Goal: Task Accomplishment & Management: Use online tool/utility

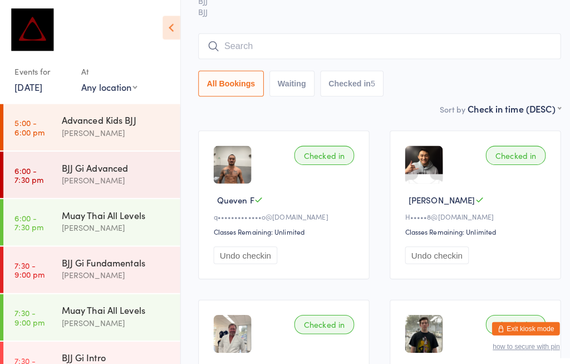
scroll to position [265, 0]
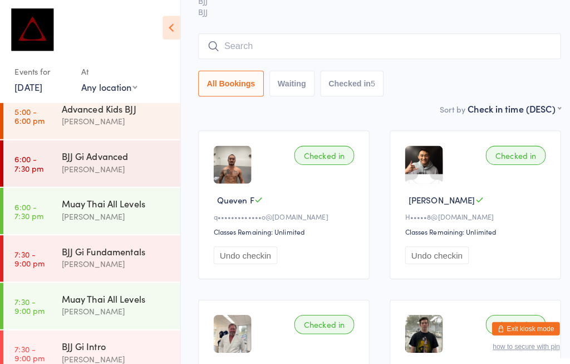
click at [71, 148] on div "BJJ Gi Advanced" at bounding box center [114, 154] width 107 height 12
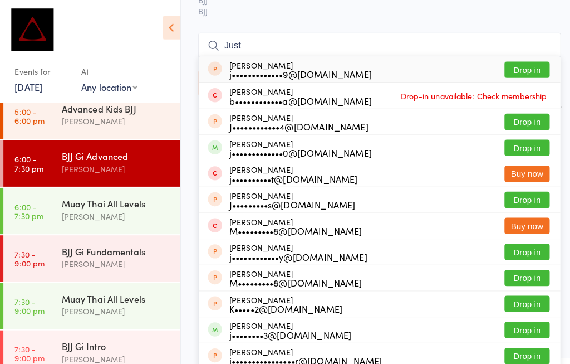
scroll to position [131, 8]
type input "Just"
click at [509, 138] on button "Drop in" at bounding box center [519, 146] width 45 height 16
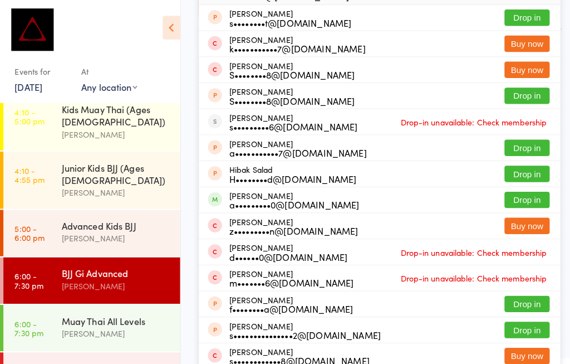
scroll to position [237, 8]
type input "Salv"
click at [523, 189] on button "Drop in" at bounding box center [519, 197] width 45 height 16
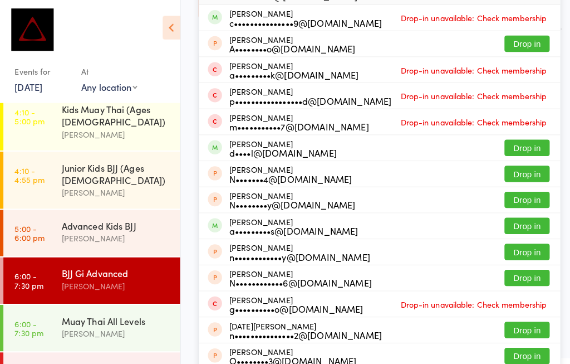
scroll to position [315, 8]
type input "[PERSON_NAME]"
click at [515, 214] on button "Drop in" at bounding box center [519, 222] width 45 height 16
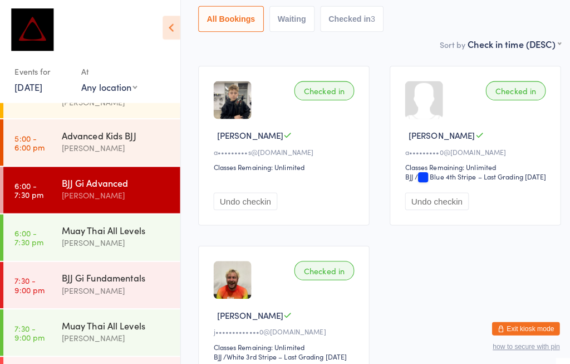
scroll to position [265, 0]
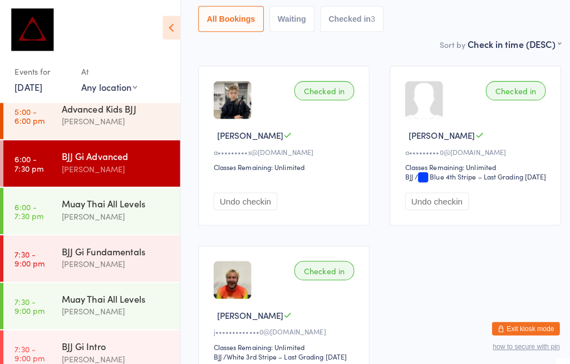
click at [69, 185] on div "Muay Thai All Levels [PERSON_NAME]" at bounding box center [119, 207] width 117 height 44
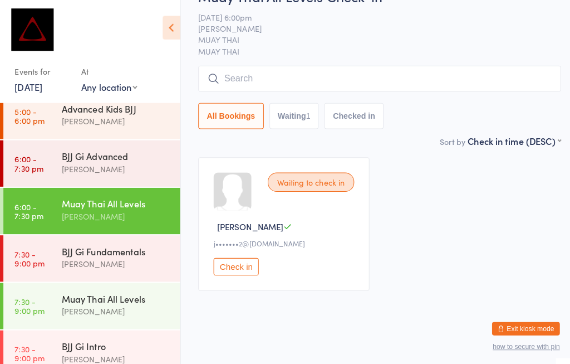
scroll to position [5, 8]
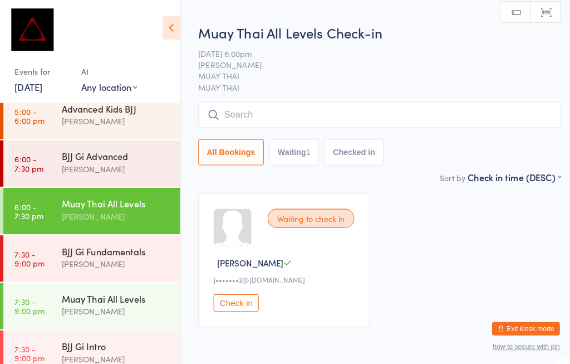
click at [106, 91] on select "Any location MUAY THAI BJJ KIDS BJJ KIDS MUAY THAI" at bounding box center [107, 86] width 55 height 12
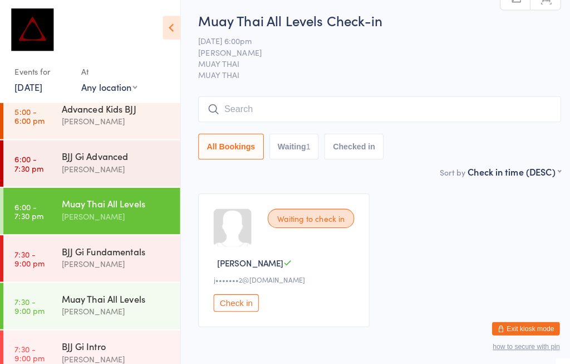
click at [261, 118] on input "search" at bounding box center [375, 108] width 358 height 26
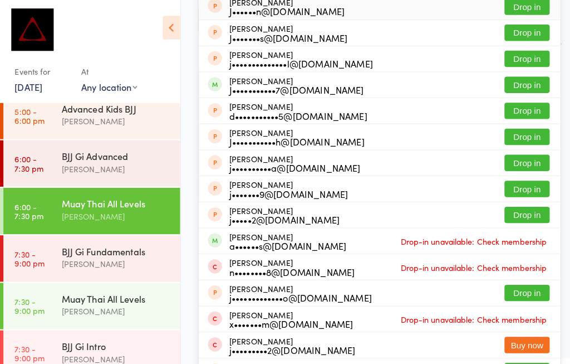
scroll to position [143, 0]
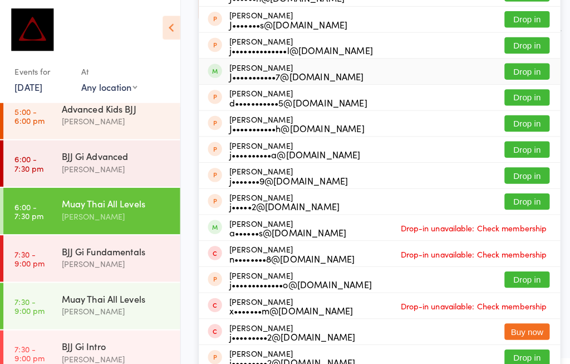
type input "[PERSON_NAME]"
click at [507, 69] on button "Drop in" at bounding box center [519, 70] width 45 height 16
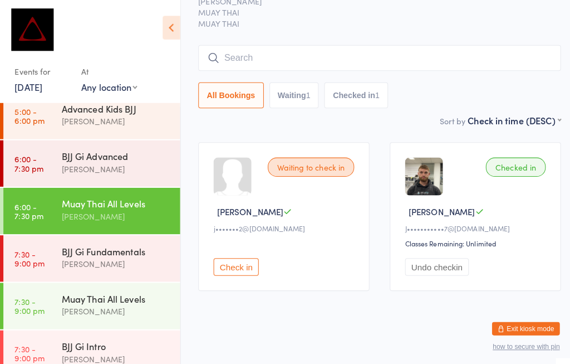
scroll to position [133, 5]
click at [82, 194] on div "Muay Thai All Levels" at bounding box center [114, 200] width 107 height 12
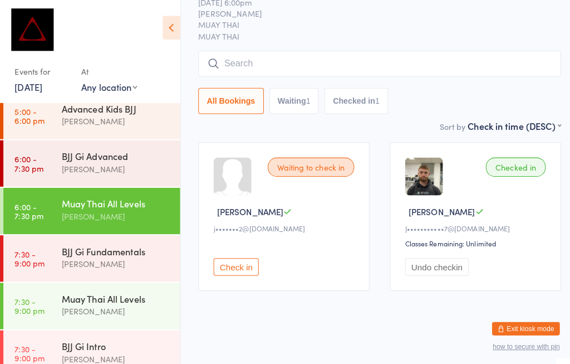
scroll to position [4, 5]
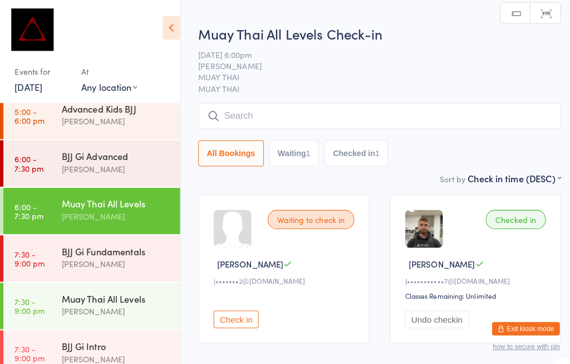
click at [258, 114] on input "search" at bounding box center [375, 114] width 358 height 26
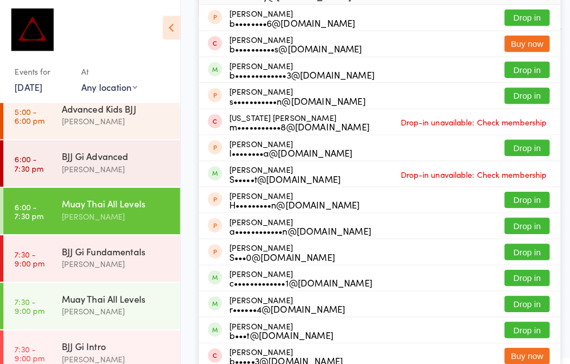
scroll to position [162, 0]
type input "Brun"
click at [509, 61] on button "Drop in" at bounding box center [519, 69] width 45 height 16
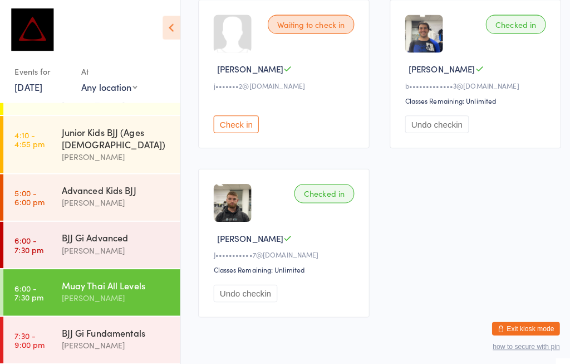
scroll to position [177, 0]
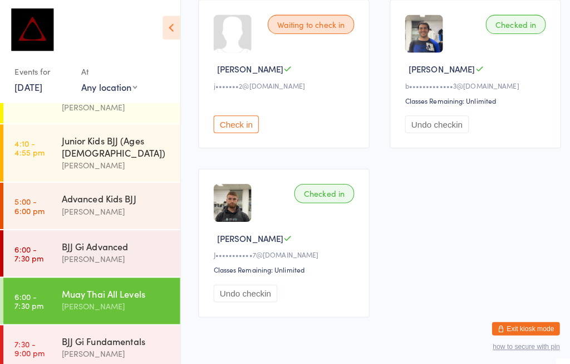
click at [110, 227] on div "BJJ Gi Advanced [PERSON_NAME]" at bounding box center [119, 249] width 117 height 44
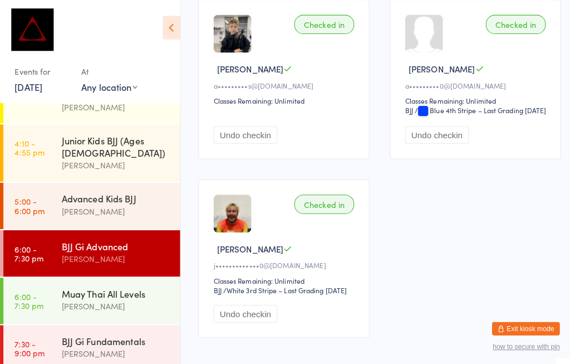
scroll to position [101, 8]
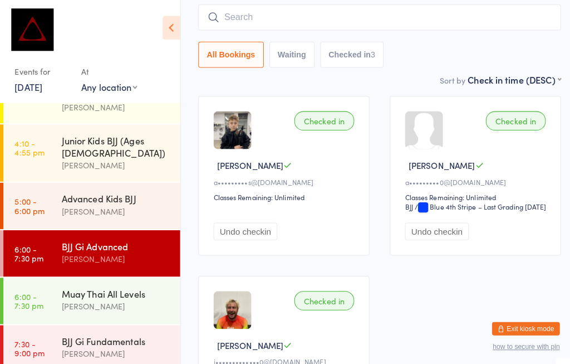
click at [277, 17] on input "search" at bounding box center [375, 17] width 358 height 26
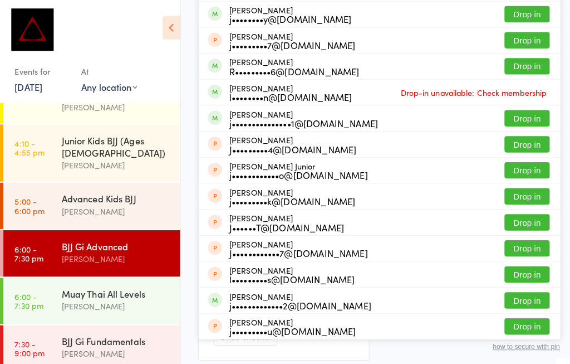
scroll to position [177, 0]
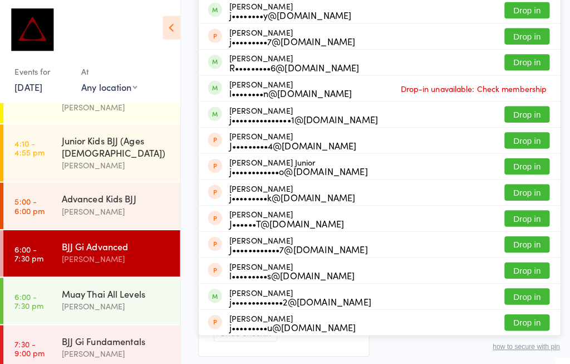
type input "[PERSON_NAME]"
click at [530, 61] on button "Drop in" at bounding box center [519, 61] width 45 height 16
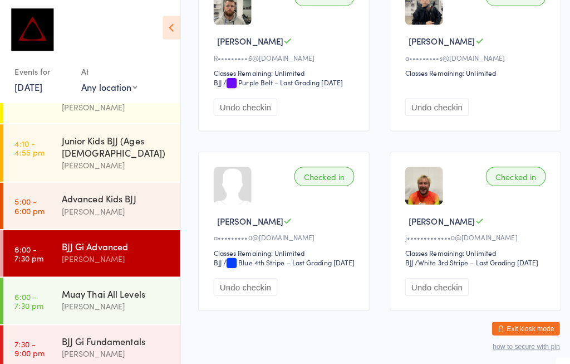
scroll to position [224, 8]
click at [134, 236] on div "BJJ Gi Advanced" at bounding box center [114, 242] width 107 height 12
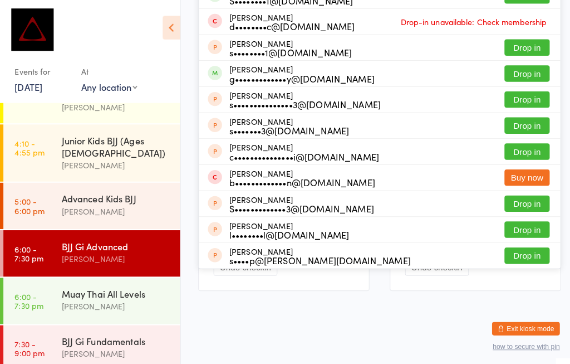
scroll to position [264, 8]
type input "Stef"
click at [522, 64] on button "Drop in" at bounding box center [519, 72] width 45 height 16
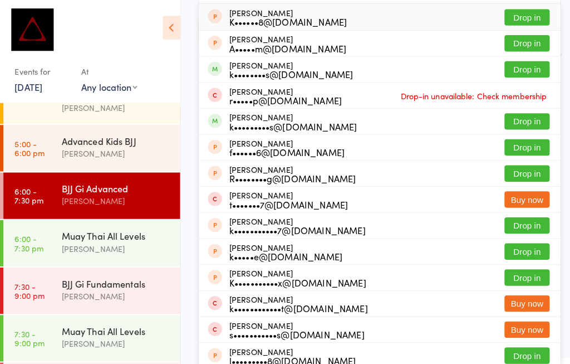
scroll to position [123, 0]
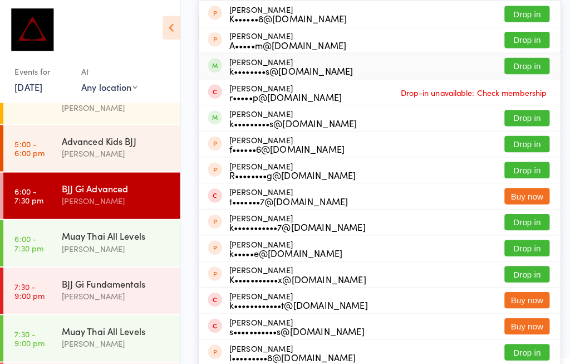
type input "[PERSON_NAME]"
click at [521, 67] on button "Drop in" at bounding box center [519, 65] width 45 height 16
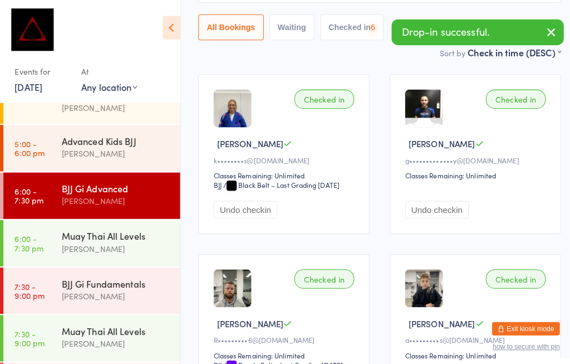
scroll to position [43, 8]
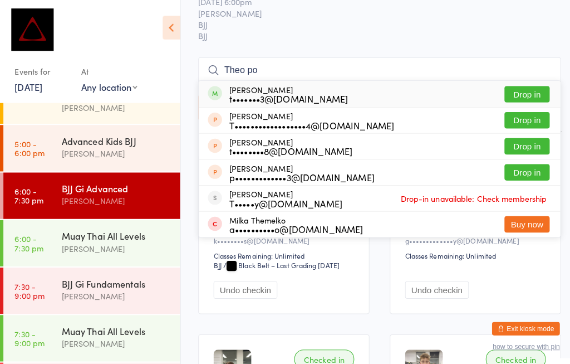
type input "Theo po"
click at [514, 94] on button "Drop in" at bounding box center [519, 93] width 45 height 16
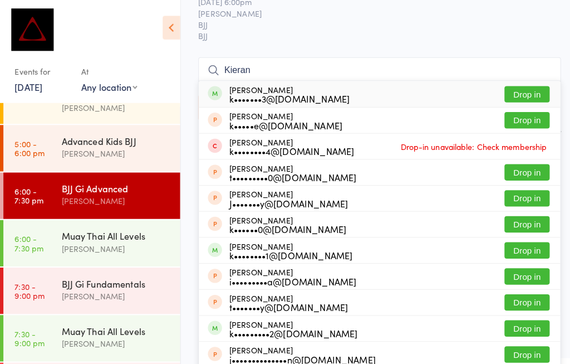
type input "Kieran"
click at [516, 85] on button "Drop in" at bounding box center [519, 93] width 45 height 16
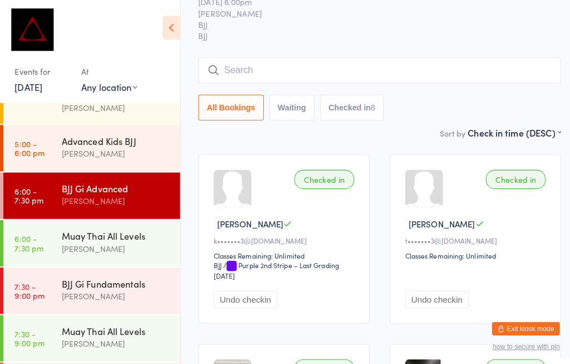
type input "M"
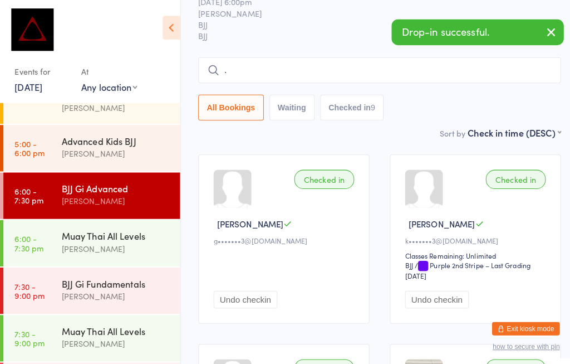
type input "."
click at [323, 113] on button "Checked in 9" at bounding box center [347, 106] width 63 height 26
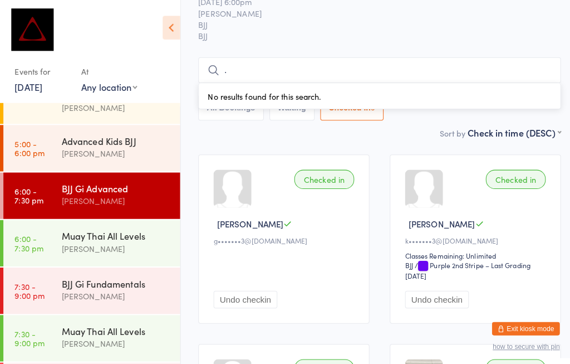
click at [242, 59] on input "." at bounding box center [375, 69] width 358 height 26
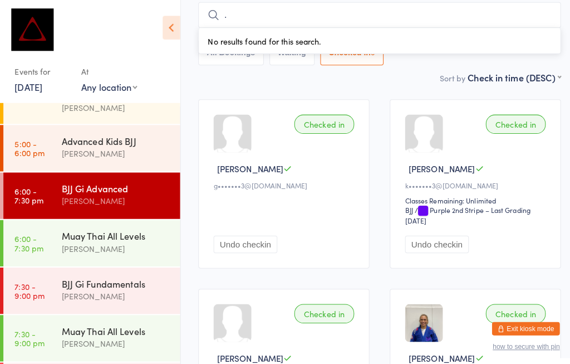
scroll to position [101, 0]
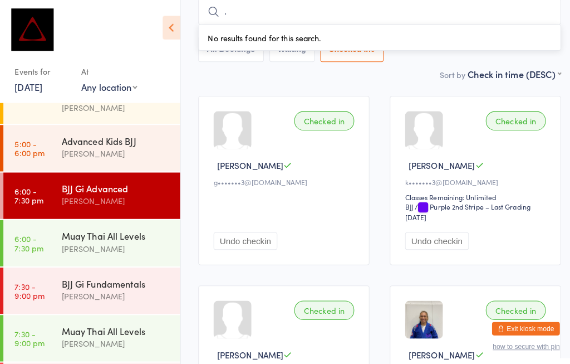
click at [311, 8] on input "." at bounding box center [375, 12] width 358 height 26
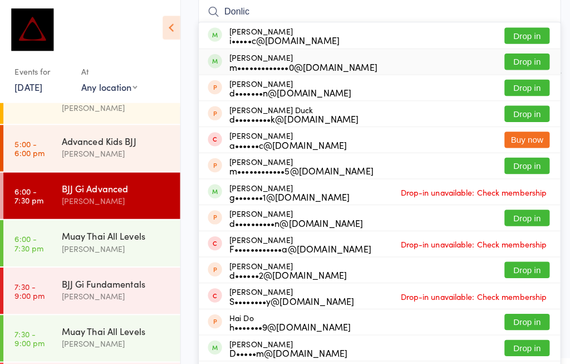
type input "Donlic"
click at [520, 60] on button "Drop in" at bounding box center [519, 61] width 45 height 16
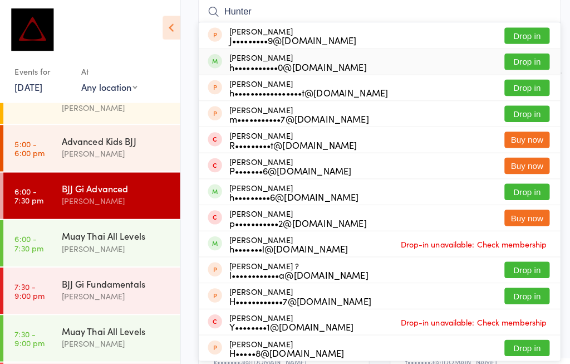
type input "Hunter"
click at [525, 60] on button "Drop in" at bounding box center [519, 61] width 45 height 16
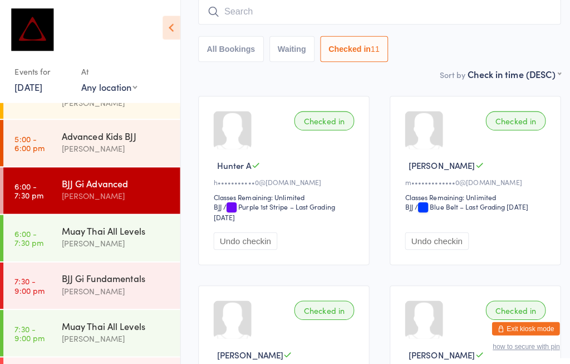
scroll to position [241, 0]
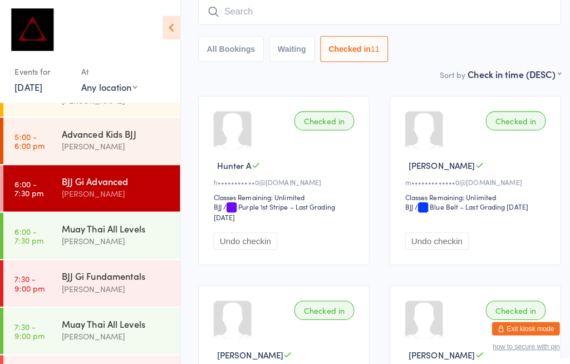
click at [100, 125] on div "Advanced Kids BJJ" at bounding box center [114, 131] width 107 height 12
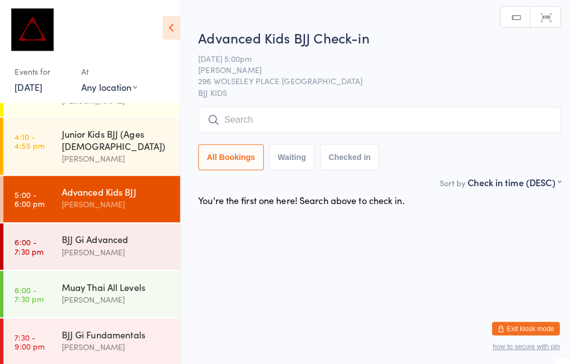
scroll to position [187, 0]
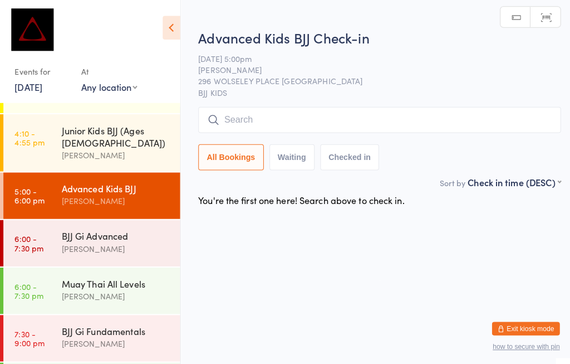
click at [106, 226] on div "BJJ Gi Advanced" at bounding box center [114, 232] width 107 height 12
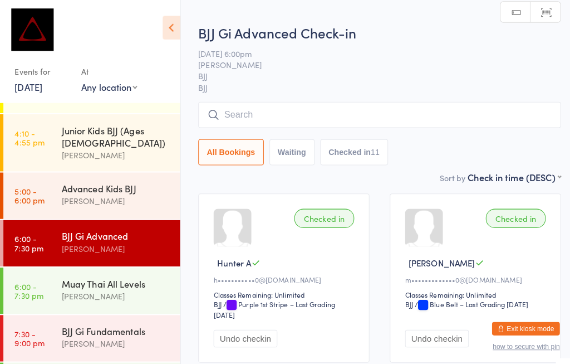
click at [305, 111] on input "search" at bounding box center [375, 113] width 358 height 26
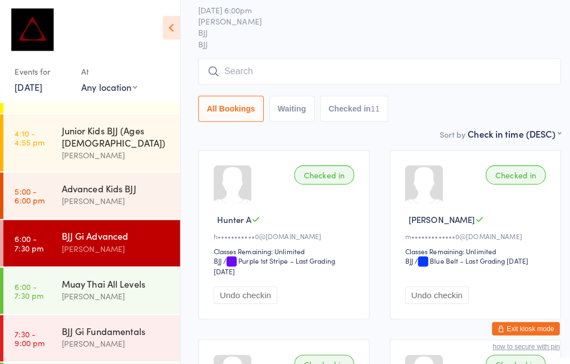
scroll to position [106, 0]
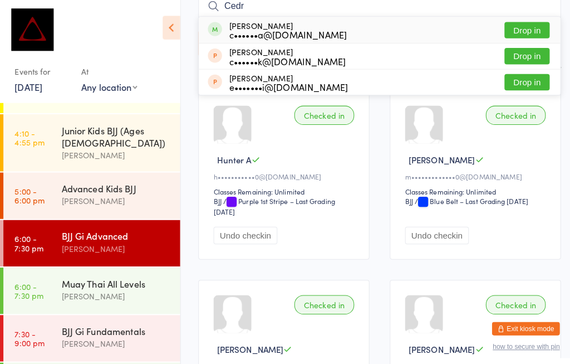
type input "Cedr"
click at [519, 26] on button "Drop in" at bounding box center [519, 30] width 45 height 16
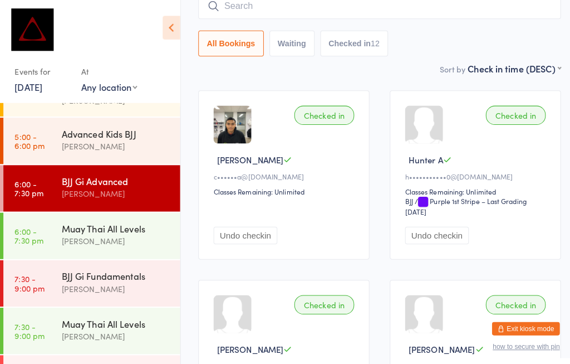
scroll to position [251, 0]
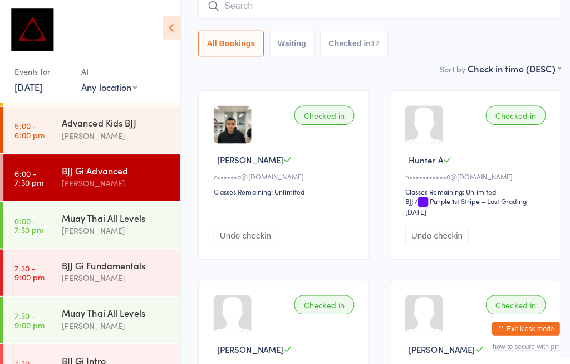
click at [107, 162] on div "BJJ Gi Advanced" at bounding box center [114, 168] width 107 height 12
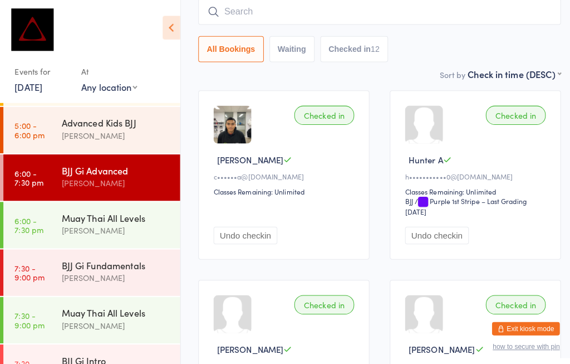
scroll to position [5, 0]
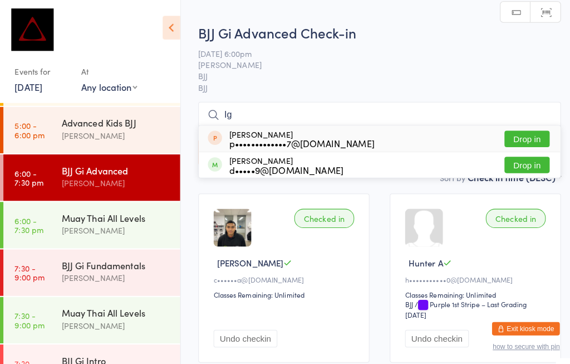
type input "I"
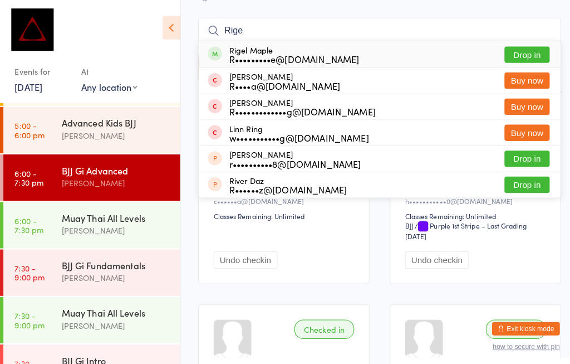
scroll to position [83, 0]
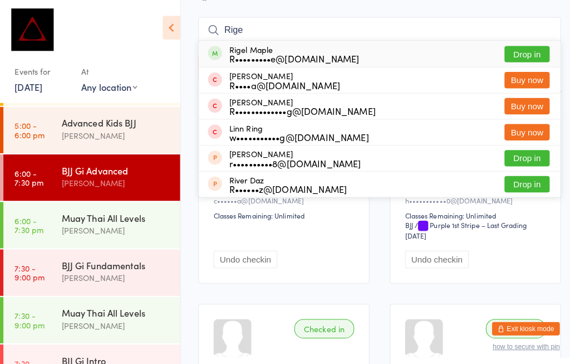
type input "Rige"
click at [535, 49] on button "Drop in" at bounding box center [519, 53] width 45 height 16
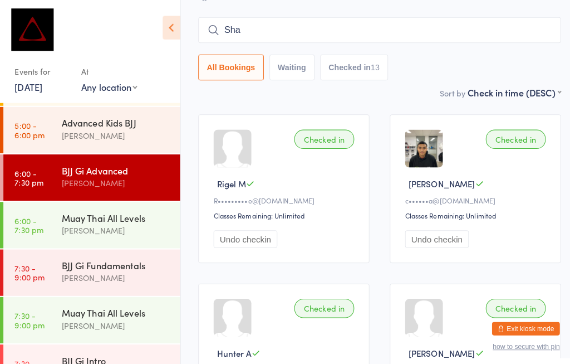
type input "[PERSON_NAME]"
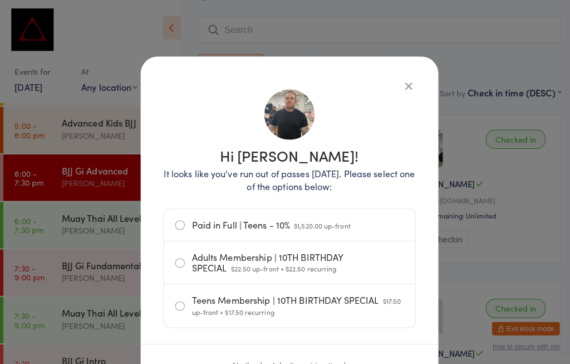
click at [405, 78] on button "button" at bounding box center [403, 84] width 13 height 13
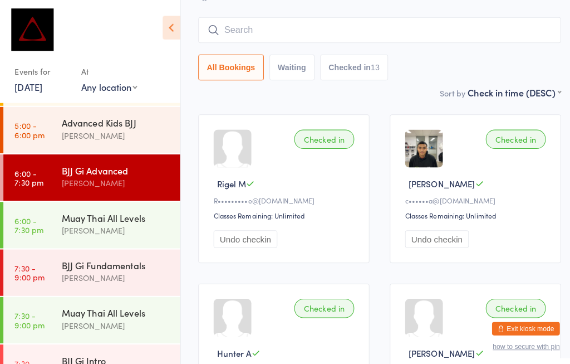
click at [226, 21] on input "search" at bounding box center [375, 30] width 358 height 26
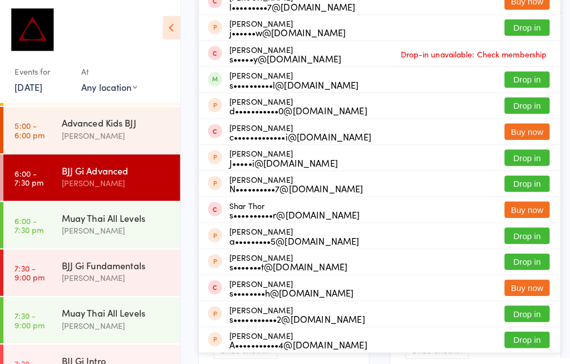
scroll to position [161, 0]
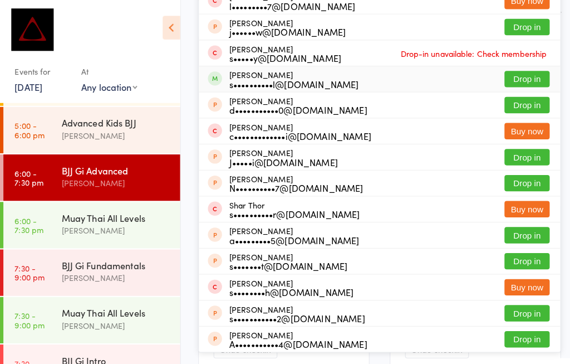
type input "[PERSON_NAME]"
click at [516, 72] on button "Drop in" at bounding box center [519, 78] width 45 height 16
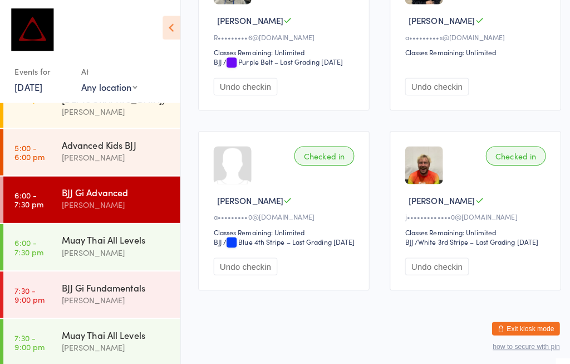
scroll to position [1187, 0]
click at [87, 136] on div "Advanced Kids BJJ" at bounding box center [114, 142] width 107 height 12
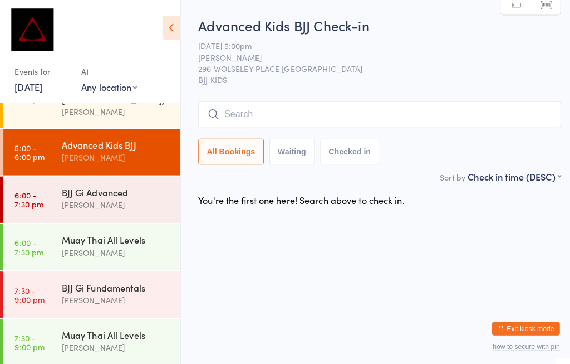
click at [242, 119] on input "search" at bounding box center [375, 113] width 358 height 26
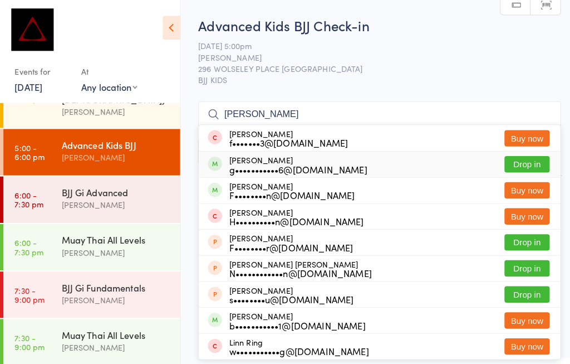
type input "[PERSON_NAME]"
click at [402, 149] on div "[PERSON_NAME] g•••••••••••6@[DOMAIN_NAME] Drop in" at bounding box center [374, 161] width 356 height 25
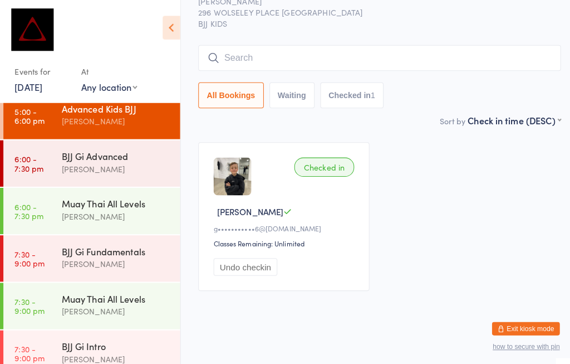
scroll to position [72, 0]
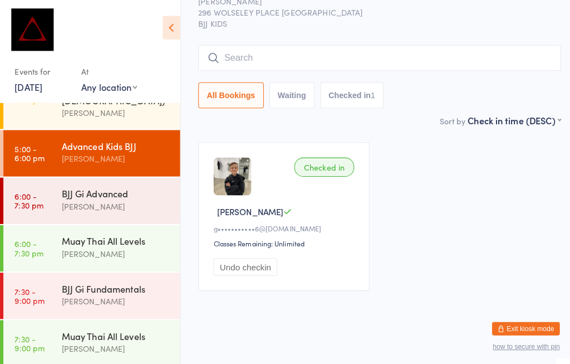
scroll to position [225, 0]
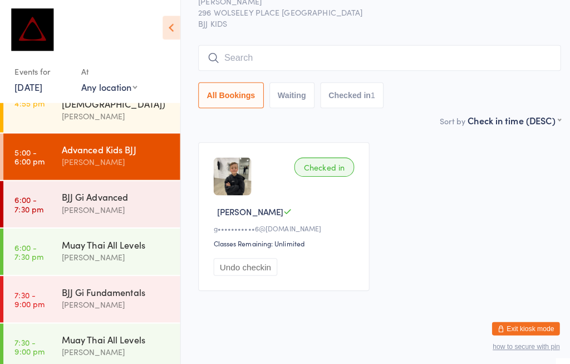
click at [61, 188] on div "BJJ Gi Advanced" at bounding box center [114, 194] width 107 height 12
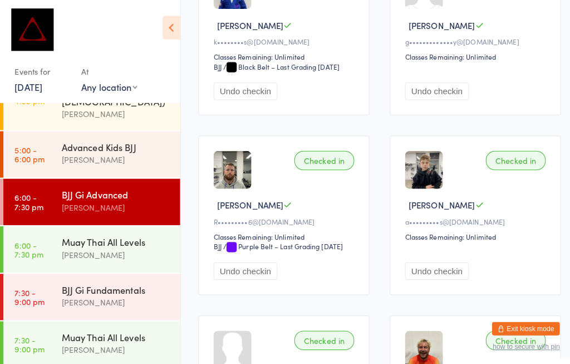
scroll to position [979, 0]
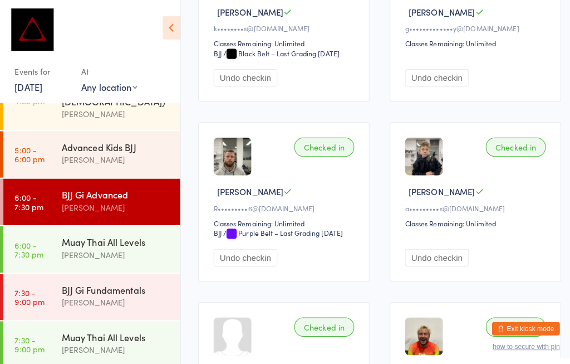
click at [95, 281] on div "BJJ Gi Fundamentals" at bounding box center [114, 285] width 107 height 12
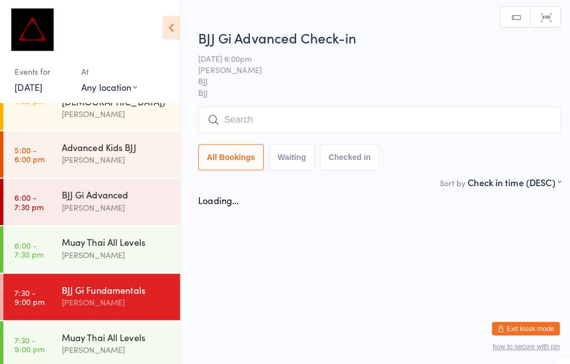
click at [96, 281] on html "You have now entered Kiosk Mode. Members will be able to check themselves in us…" at bounding box center [285, 182] width 570 height 364
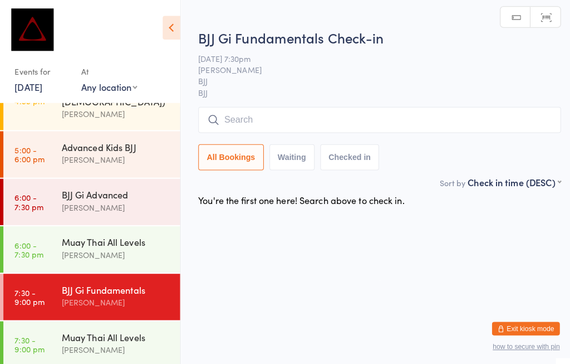
click at [281, 119] on input "search" at bounding box center [375, 118] width 358 height 26
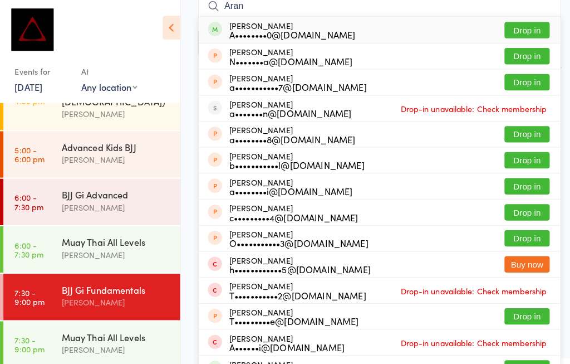
type input "Aran"
click at [519, 26] on button "Drop in" at bounding box center [519, 30] width 45 height 16
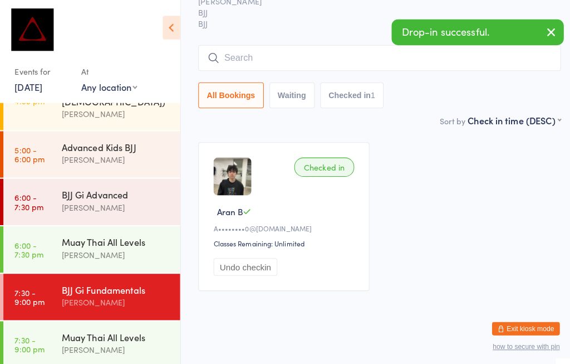
scroll to position [72, 0]
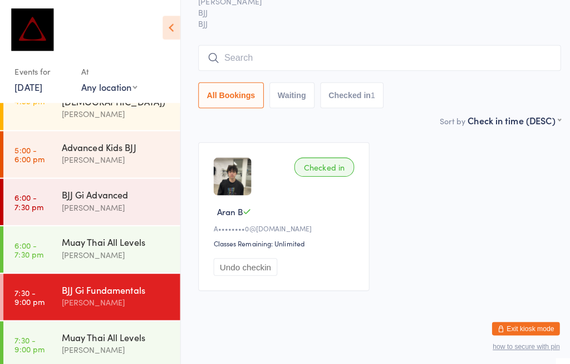
click at [282, 44] on input "search" at bounding box center [375, 57] width 358 height 26
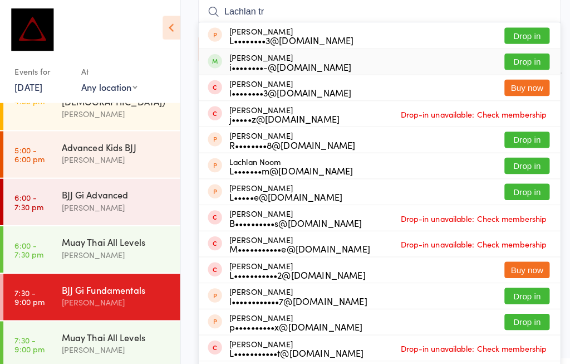
type input "Lachlan tr"
click at [519, 56] on button "Drop in" at bounding box center [519, 61] width 45 height 16
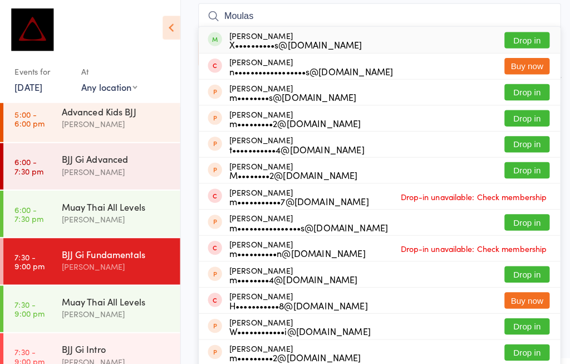
scroll to position [97, 0]
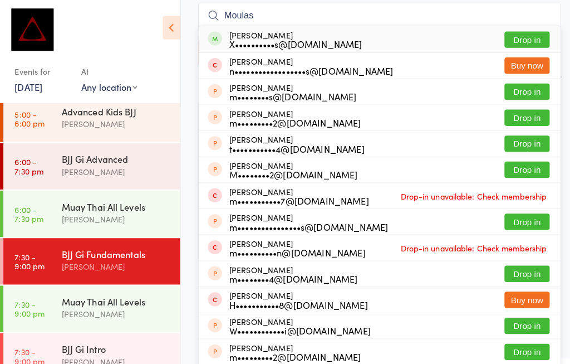
type input "Moulas"
click at [521, 35] on button "Drop in" at bounding box center [519, 39] width 45 height 16
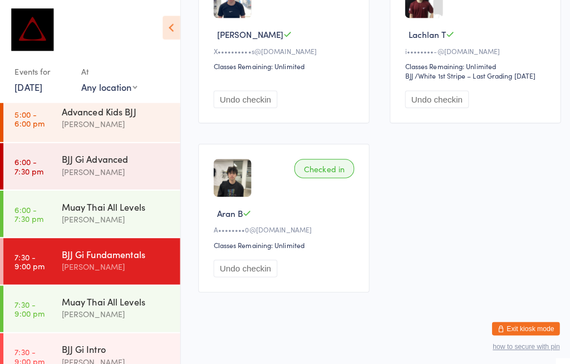
scroll to position [252, 0]
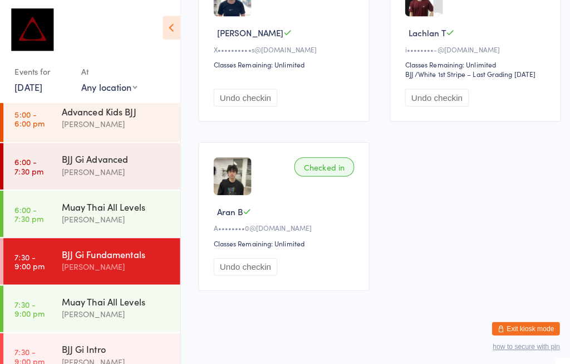
click at [70, 303] on div "[PERSON_NAME]" at bounding box center [114, 309] width 107 height 13
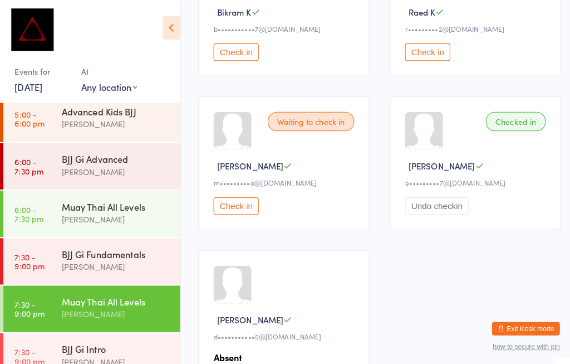
scroll to position [49, 8]
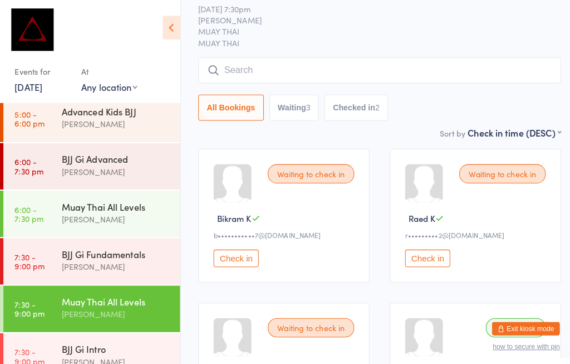
click at [65, 116] on div "[PERSON_NAME]" at bounding box center [114, 122] width 107 height 13
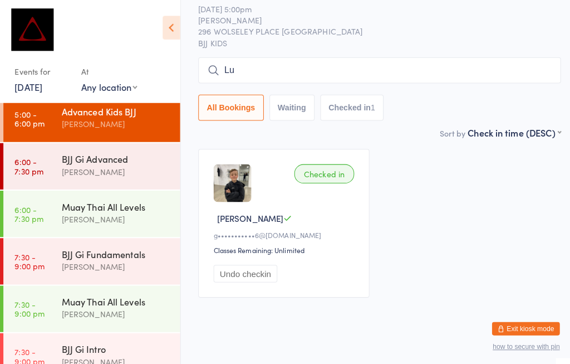
scroll to position [265, 0]
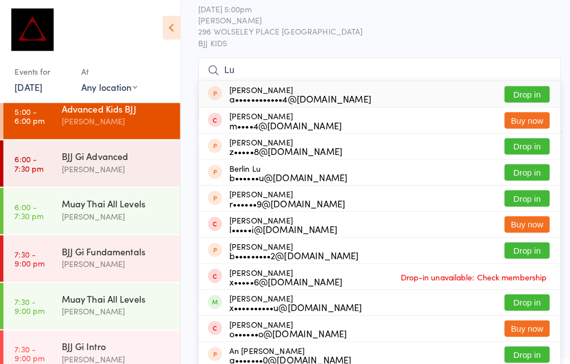
type input "Lu"
click at [61, 288] on div "Muay Thai All Levels" at bounding box center [114, 294] width 107 height 12
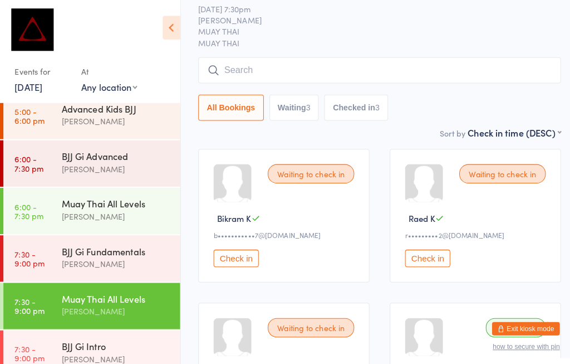
scroll to position [5, 8]
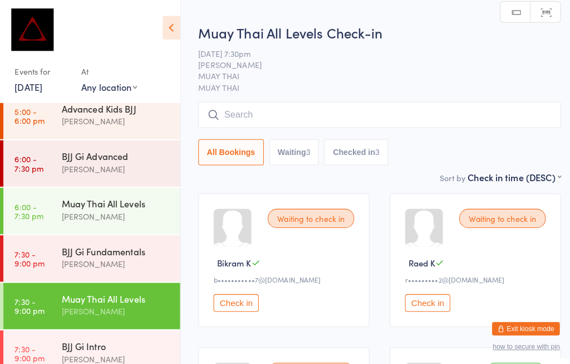
click at [228, 109] on input "search" at bounding box center [375, 113] width 358 height 26
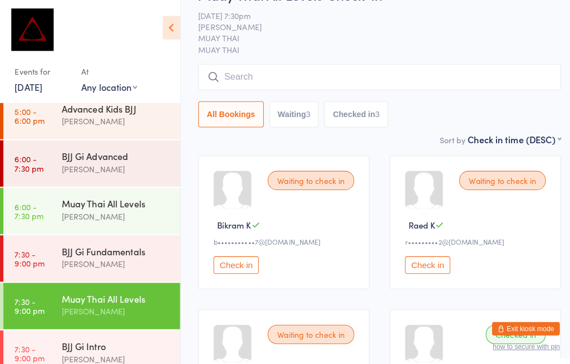
scroll to position [106, 0]
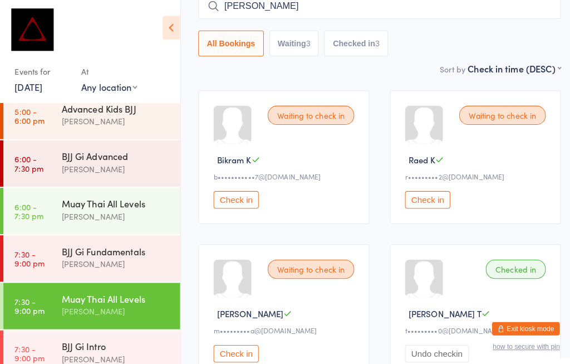
click at [254, 1] on input "[PERSON_NAME]" at bounding box center [375, 6] width 358 height 26
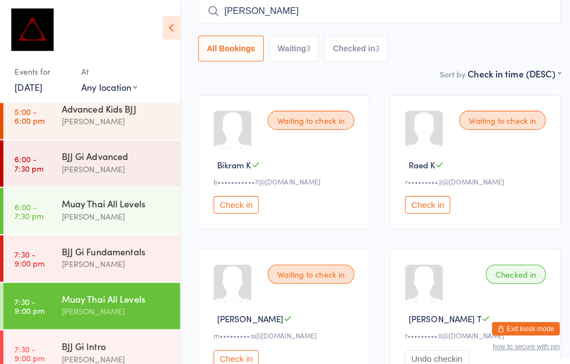
scroll to position [101, 0]
click at [248, 8] on input "[PERSON_NAME]" at bounding box center [375, 12] width 358 height 26
type input "[PERSON_NAME]"
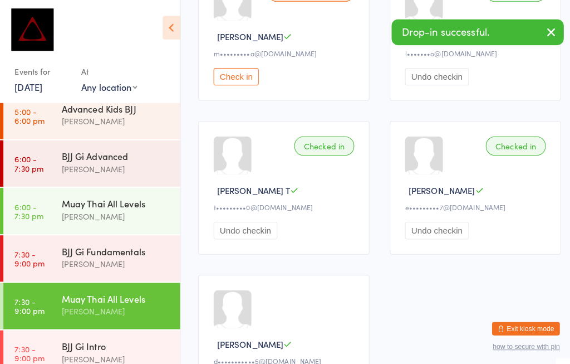
scroll to position [377, 0]
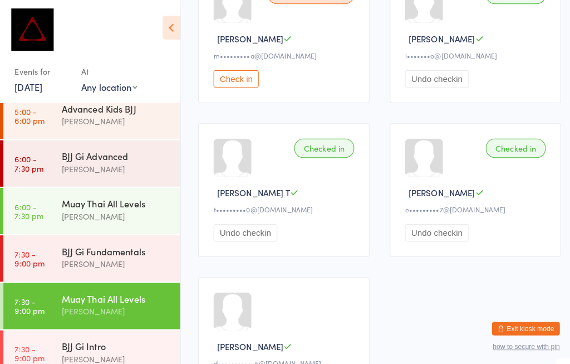
click at [415, 84] on button "Undo checkin" at bounding box center [430, 77] width 63 height 17
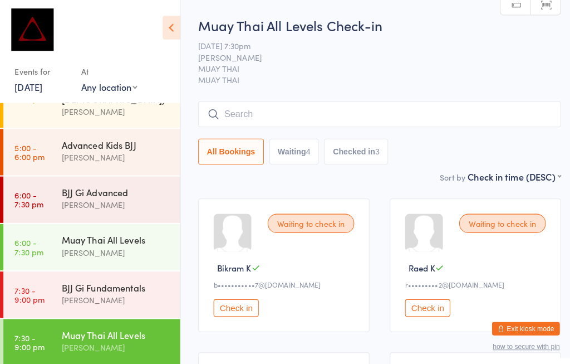
scroll to position [0, 0]
click at [234, 109] on input "search" at bounding box center [375, 113] width 358 height 26
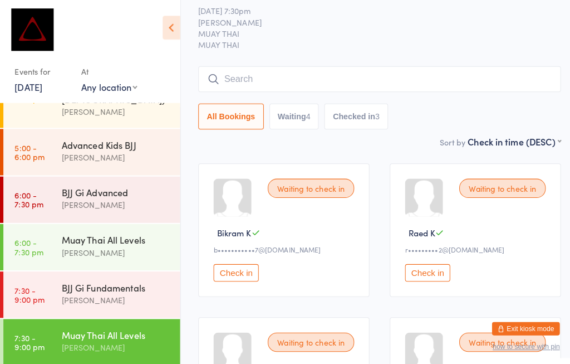
scroll to position [101, 0]
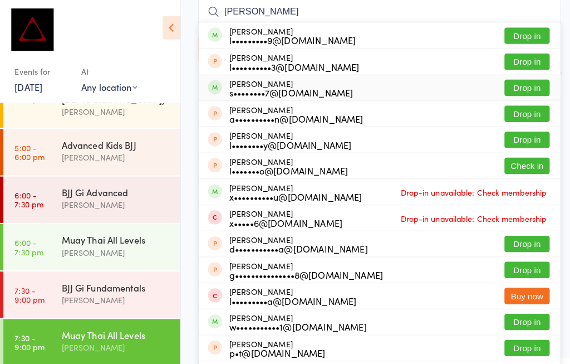
type input "[PERSON_NAME]"
click at [514, 85] on button "Drop in" at bounding box center [519, 87] width 45 height 16
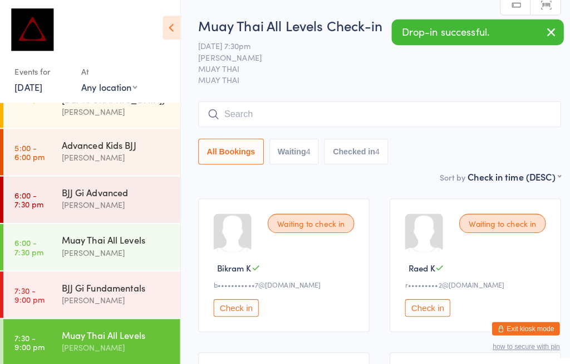
scroll to position [0, 0]
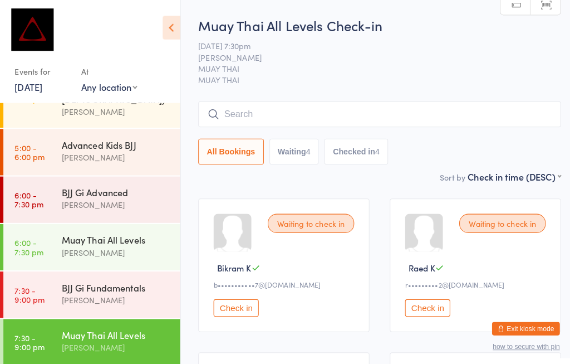
click at [74, 277] on div "BJJ Gi Fundamentals" at bounding box center [114, 283] width 107 height 12
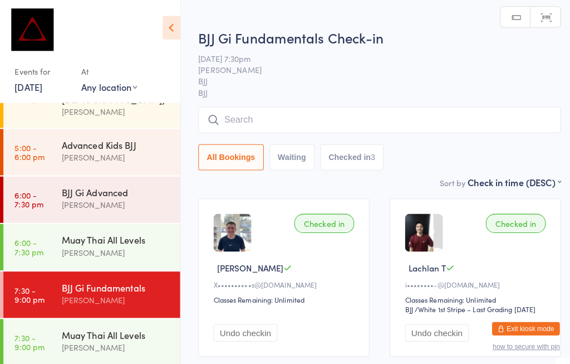
click at [291, 123] on input "search" at bounding box center [375, 118] width 358 height 26
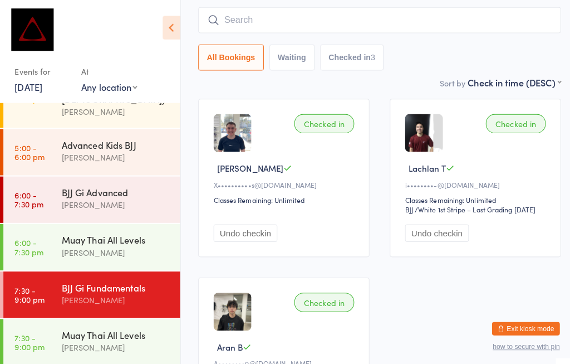
scroll to position [106, 0]
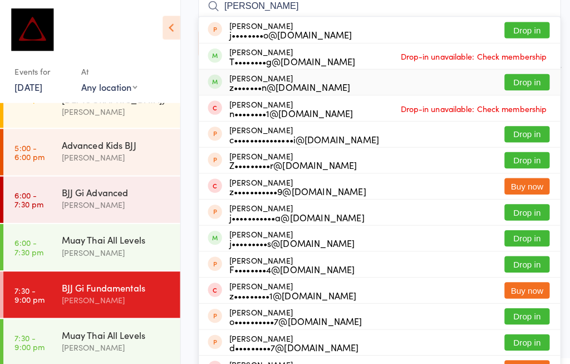
type input "[PERSON_NAME]"
click at [524, 76] on button "Drop in" at bounding box center [519, 81] width 45 height 16
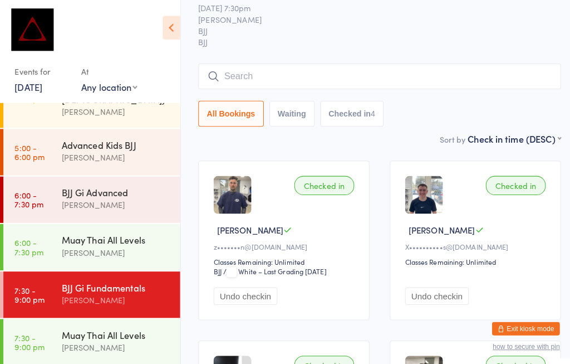
scroll to position [40, 0]
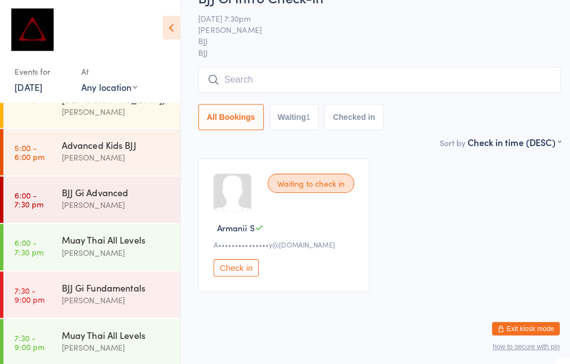
scroll to position [56, 0]
click at [378, 65] on input "search" at bounding box center [375, 78] width 358 height 26
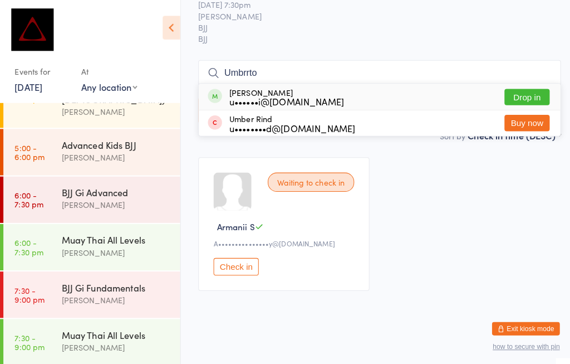
type input "Umbrrto"
click at [529, 87] on button "Drop in" at bounding box center [519, 95] width 45 height 16
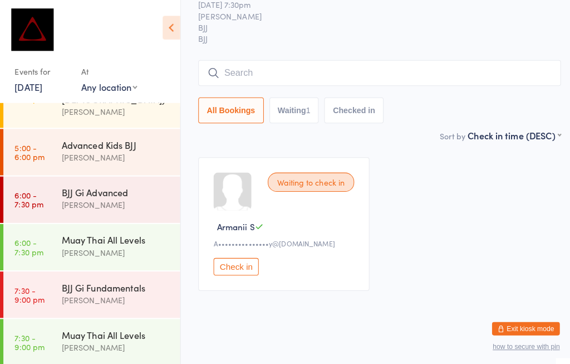
scroll to position [56, 0]
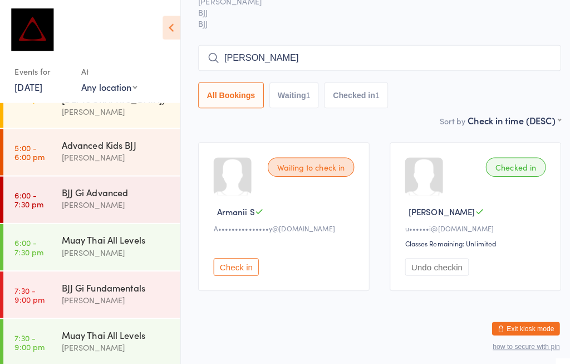
click at [423, 58] on input "[PERSON_NAME]" at bounding box center [375, 57] width 358 height 26
type input "[PERSON_NAME]"
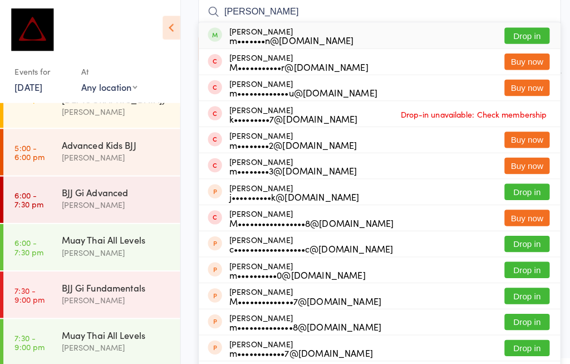
scroll to position [72, 0]
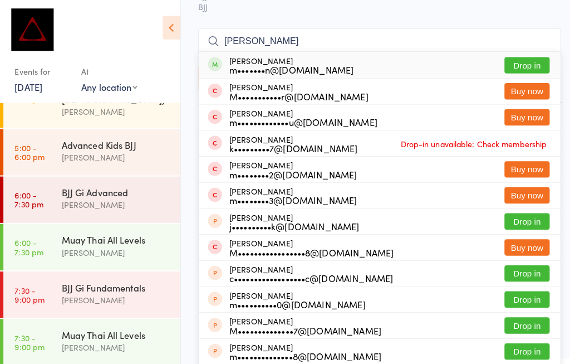
click at [520, 62] on button "Drop in" at bounding box center [519, 64] width 45 height 16
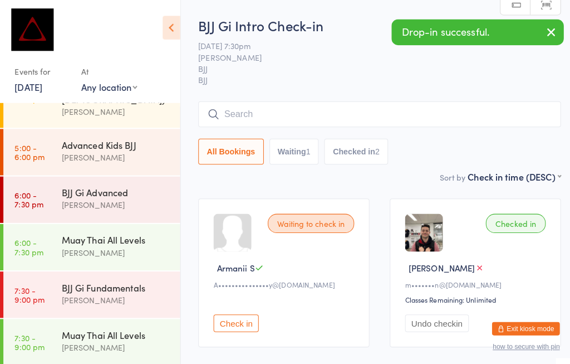
scroll to position [0, 0]
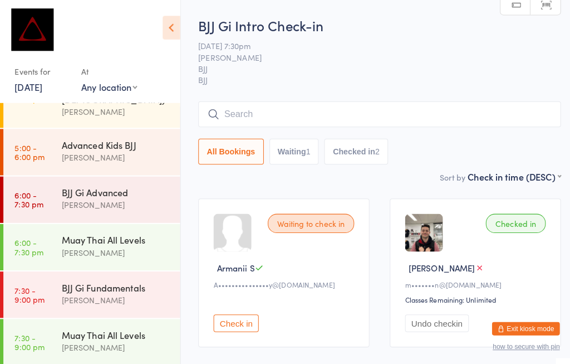
click at [109, 242] on div "[PERSON_NAME]" at bounding box center [114, 248] width 107 height 13
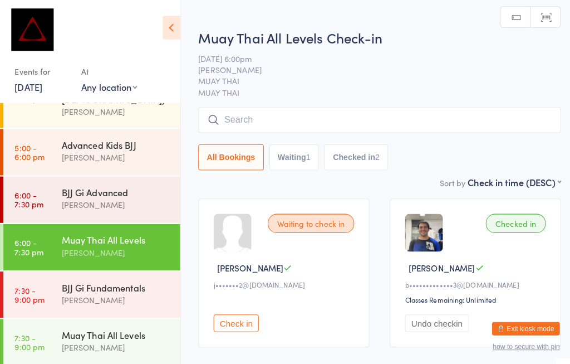
click at [279, 111] on input "search" at bounding box center [375, 118] width 358 height 26
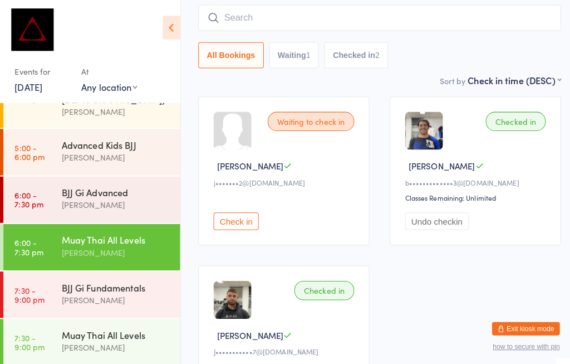
scroll to position [106, 0]
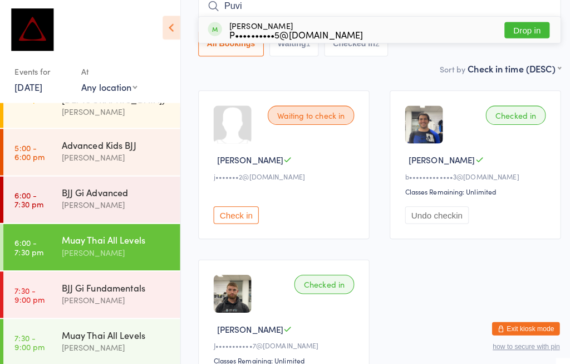
type input "Puvi"
click at [515, 29] on button "Drop in" at bounding box center [519, 30] width 45 height 16
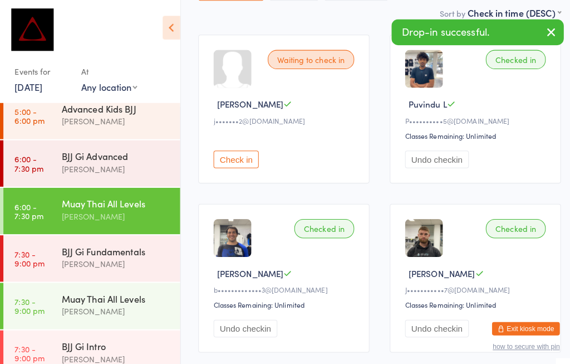
scroll to position [168, 0]
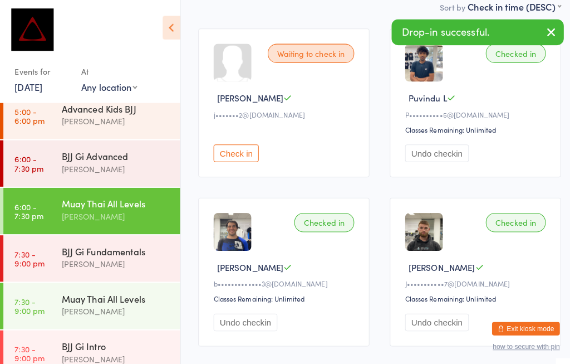
click at [117, 253] on div "[PERSON_NAME]" at bounding box center [114, 259] width 107 height 13
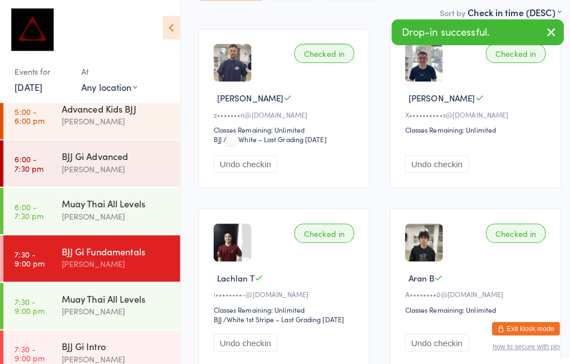
scroll to position [49, 8]
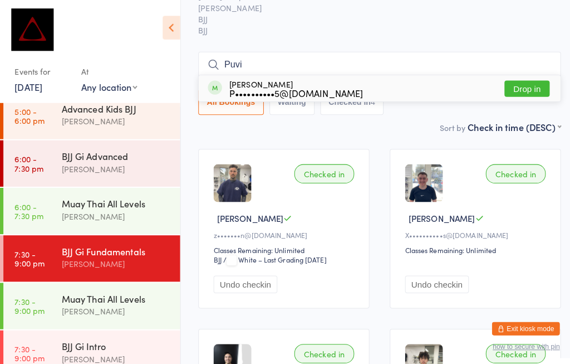
type input "Puvi"
click at [500, 83] on button "Drop in" at bounding box center [519, 87] width 45 height 16
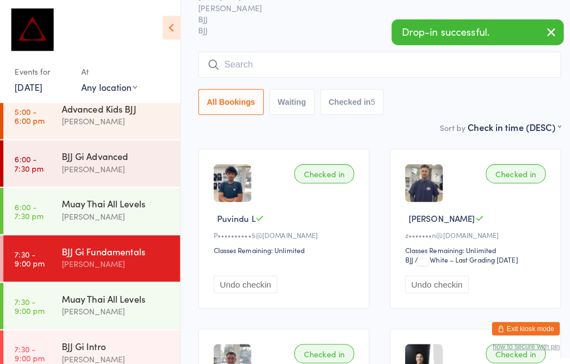
click at [104, 207] on div "[PERSON_NAME]" at bounding box center [114, 213] width 107 height 13
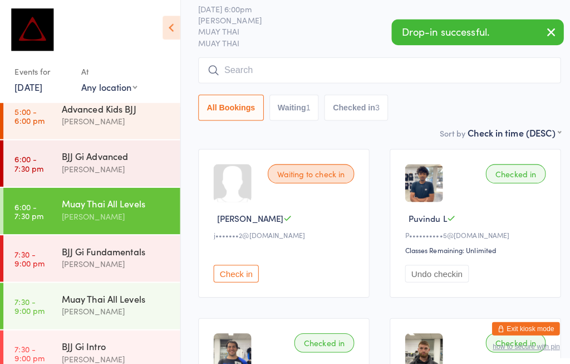
scroll to position [5, 8]
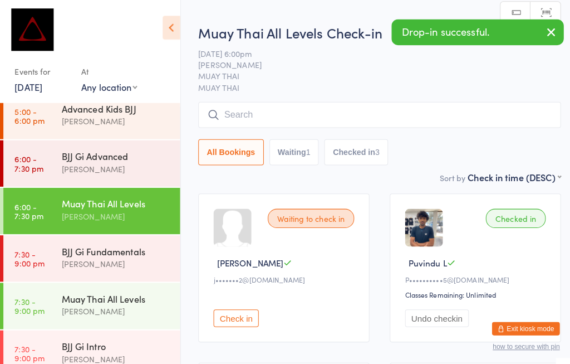
click at [309, 113] on input "search" at bounding box center [375, 113] width 358 height 26
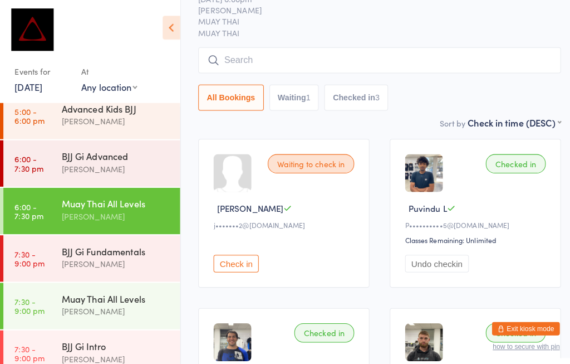
scroll to position [106, 0]
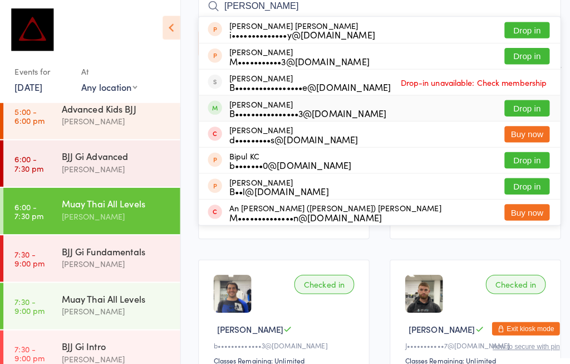
type input "[PERSON_NAME]"
click at [530, 107] on button "Drop in" at bounding box center [519, 107] width 45 height 16
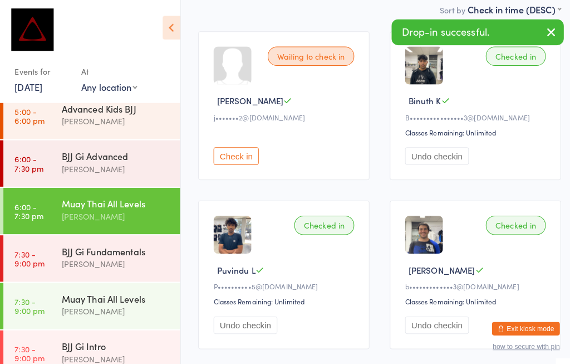
scroll to position [165, 0]
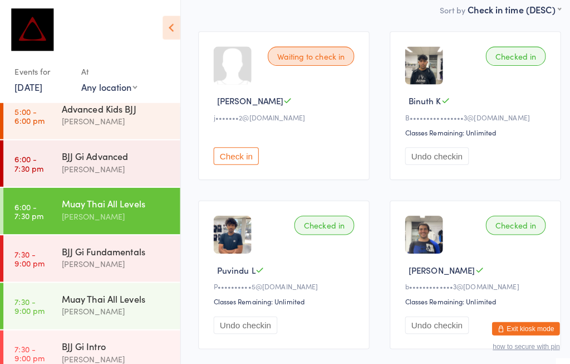
click at [104, 253] on div "[PERSON_NAME]" at bounding box center [114, 259] width 107 height 13
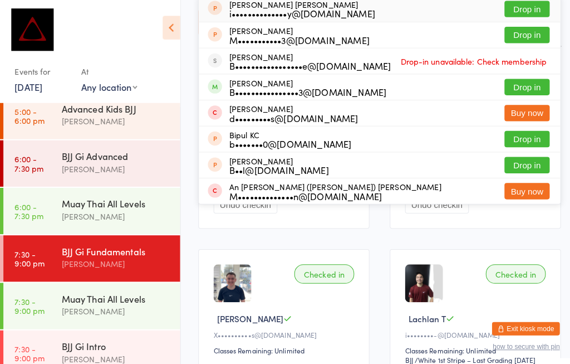
scroll to position [129, 0]
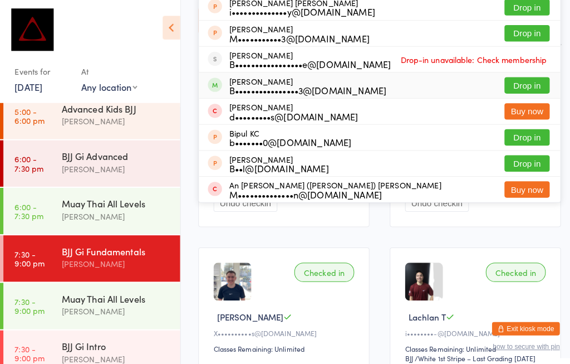
type input "[PERSON_NAME]"
click at [522, 85] on button "Drop in" at bounding box center [519, 84] width 45 height 16
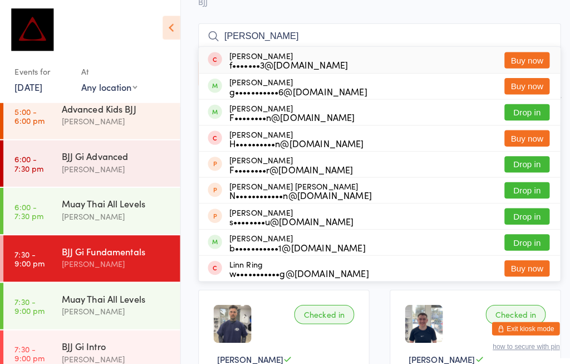
scroll to position [127, 8]
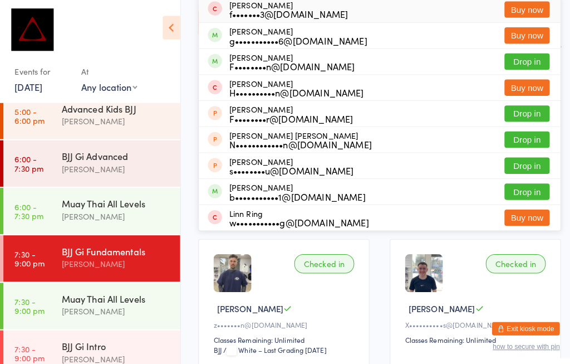
type input "[PERSON_NAME]"
click at [296, 63] on div "F••••••••n@[DOMAIN_NAME]" at bounding box center [288, 65] width 124 height 9
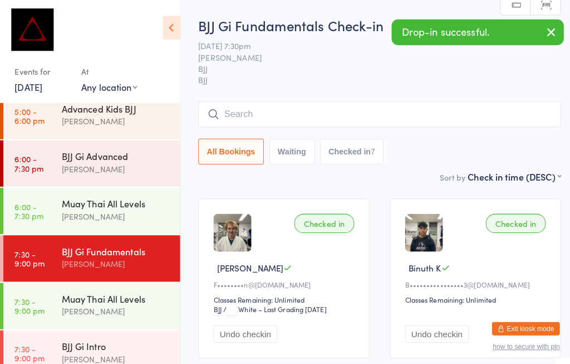
scroll to position [0, 8]
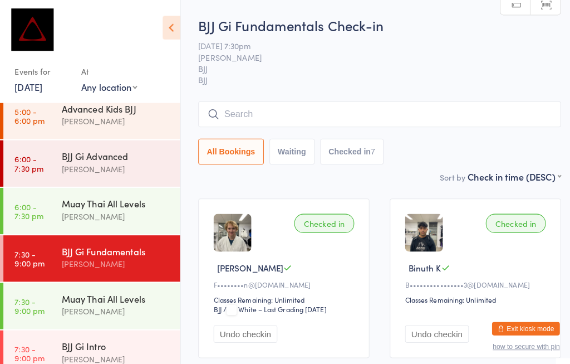
click at [91, 194] on div "Muay Thai All Levels" at bounding box center [114, 200] width 107 height 12
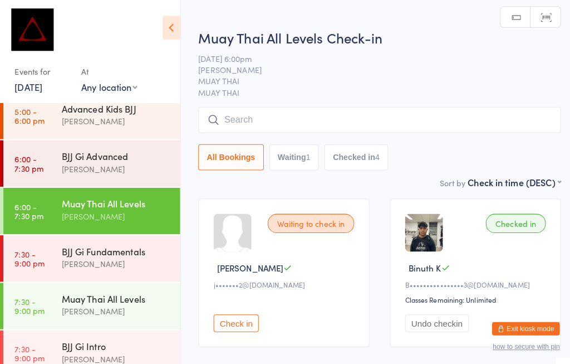
click at [282, 119] on input "search" at bounding box center [375, 118] width 358 height 26
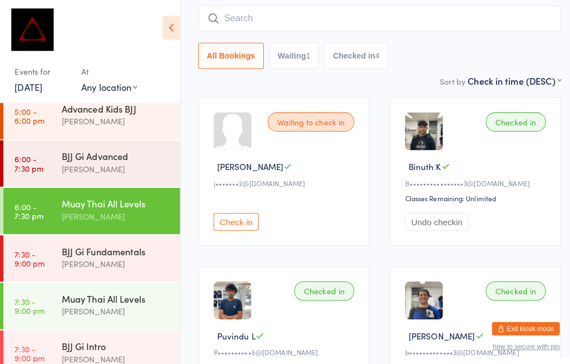
scroll to position [106, 0]
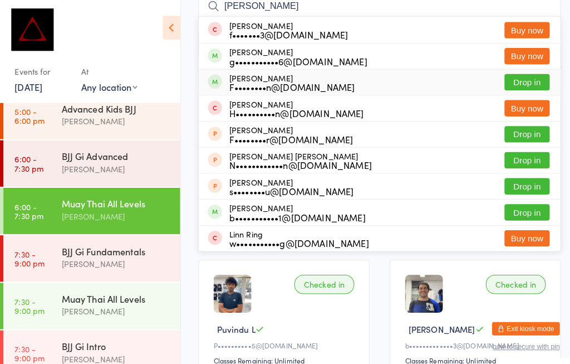
type input "[PERSON_NAME]"
click at [300, 81] on div "F••••••••n@[DOMAIN_NAME]" at bounding box center [288, 85] width 124 height 9
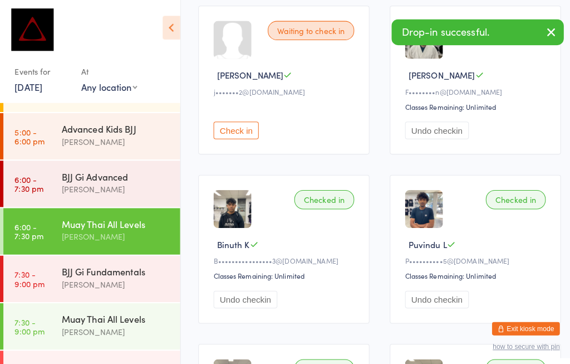
scroll to position [189, 0]
click at [102, 261] on div "BJJ Gi Fundamentals" at bounding box center [114, 267] width 107 height 12
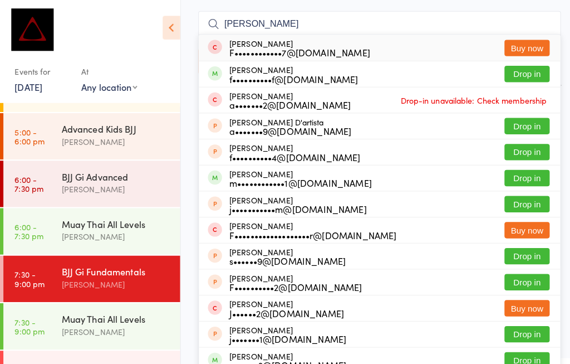
scroll to position [89, 8]
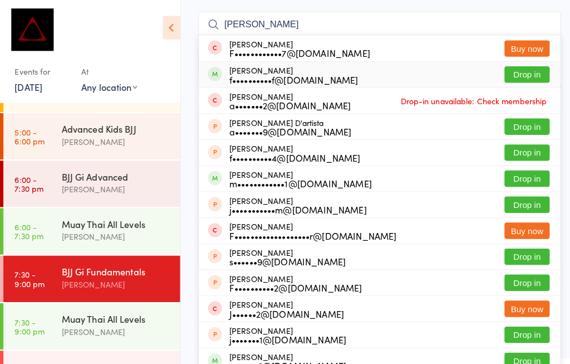
type input "[PERSON_NAME]"
click at [518, 75] on button "Drop in" at bounding box center [519, 73] width 45 height 16
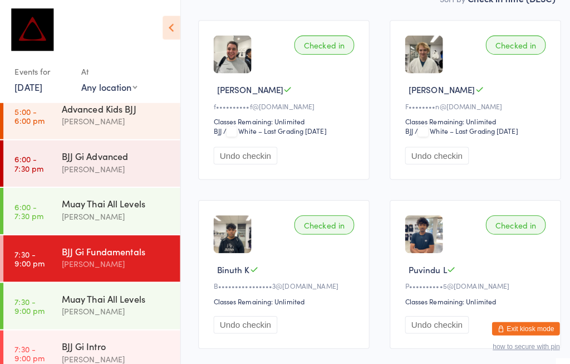
scroll to position [177, 8]
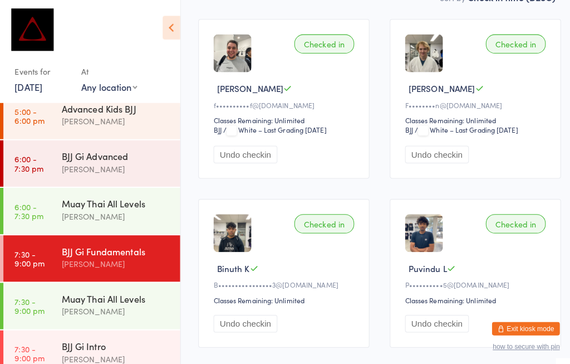
click at [67, 241] on div "BJJ Gi Fundamentals" at bounding box center [114, 247] width 107 height 12
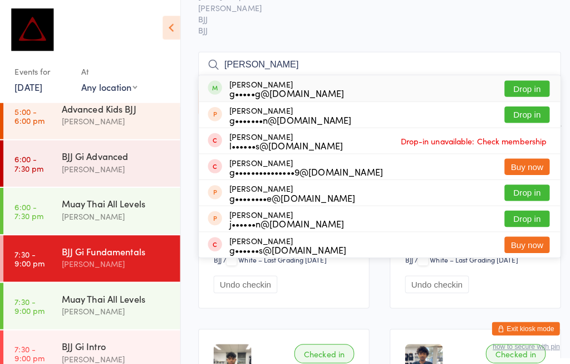
type input "[PERSON_NAME]"
click at [507, 85] on button "Drop in" at bounding box center [519, 87] width 45 height 16
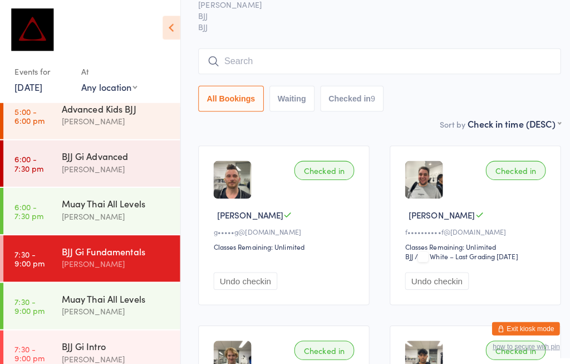
scroll to position [61, 8]
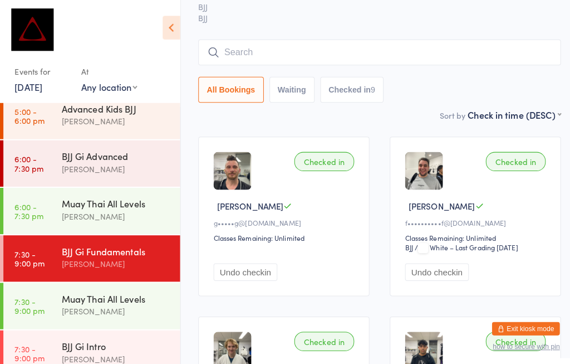
click at [120, 148] on div "BJJ Gi Advanced" at bounding box center [114, 154] width 107 height 12
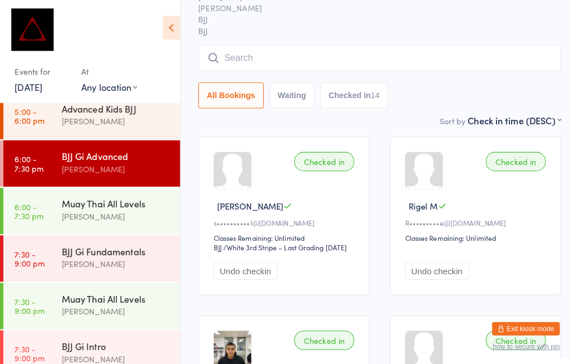
click at [263, 276] on button "Undo checkin" at bounding box center [242, 266] width 63 height 17
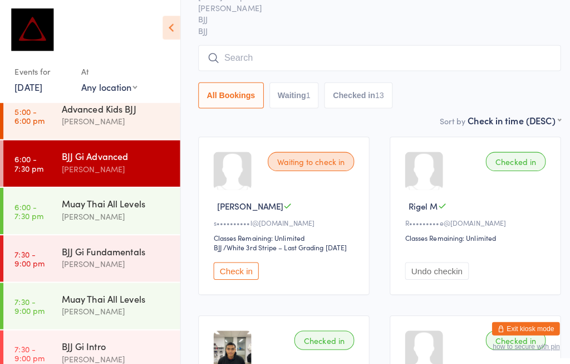
click at [239, 51] on input "search" at bounding box center [375, 58] width 358 height 26
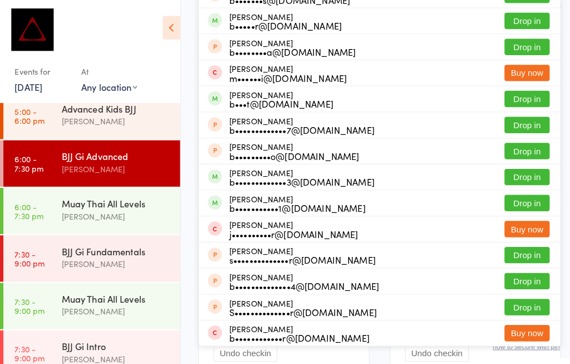
scroll to position [159, 0]
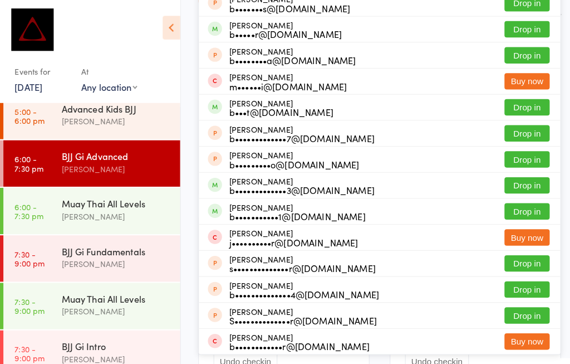
type input "[PERSON_NAME]"
click at [507, 26] on button "Drop in" at bounding box center [519, 29] width 45 height 16
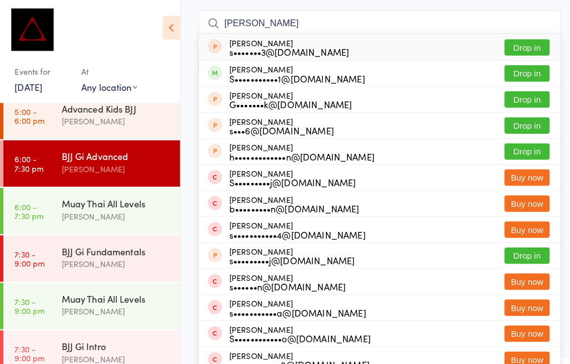
scroll to position [95, 8]
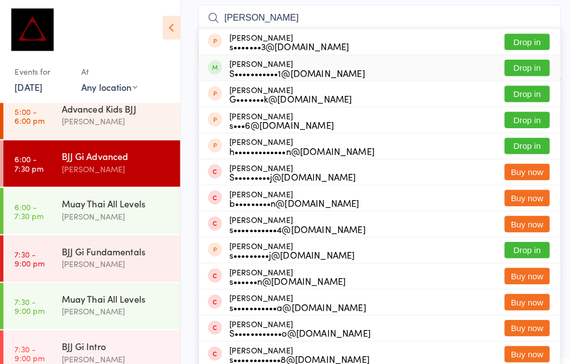
type input "[PERSON_NAME]"
click at [511, 60] on button "Drop in" at bounding box center [519, 67] width 45 height 16
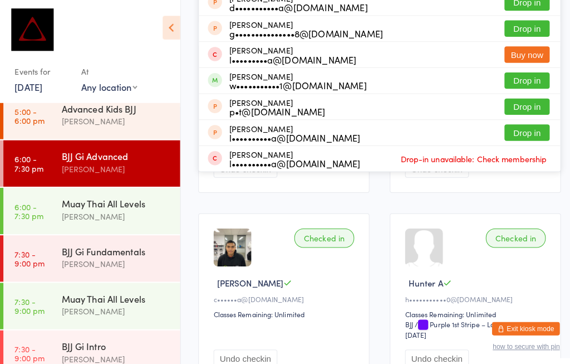
scroll to position [348, 8]
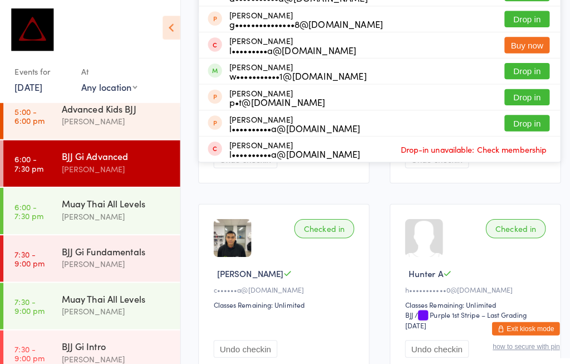
type input "[PERSON_NAME]"
click at [524, 69] on button "Drop in" at bounding box center [519, 70] width 45 height 16
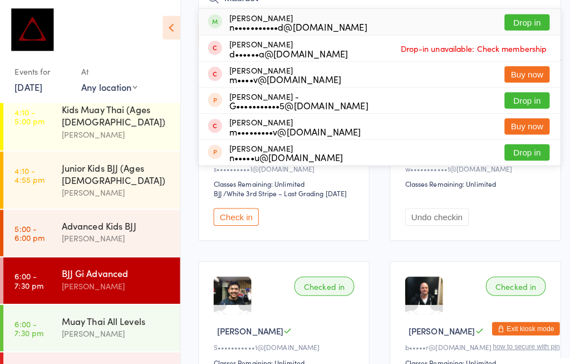
scroll to position [114, 8]
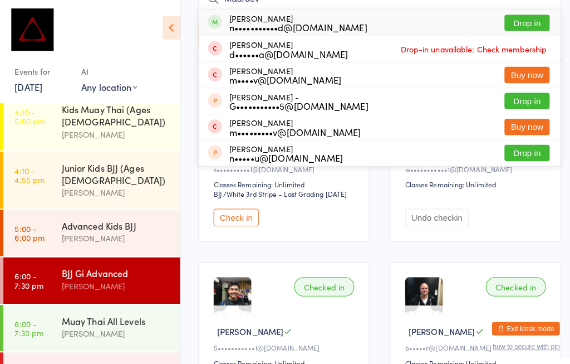
type input "Maurdev"
click at [275, 24] on div "n•••••••••••d@[DOMAIN_NAME]" at bounding box center [294, 26] width 136 height 9
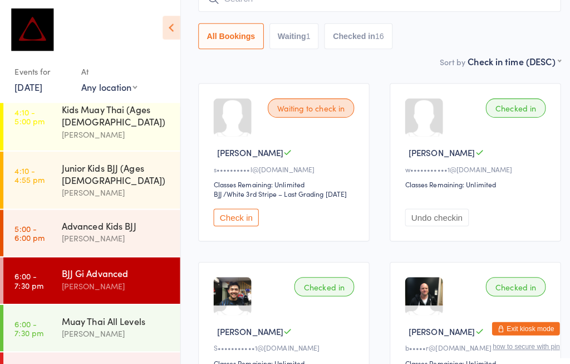
scroll to position [43, 8]
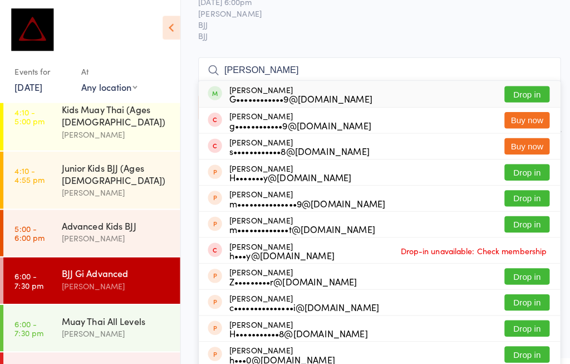
type input "[PERSON_NAME]"
click at [523, 91] on button "Drop in" at bounding box center [519, 93] width 45 height 16
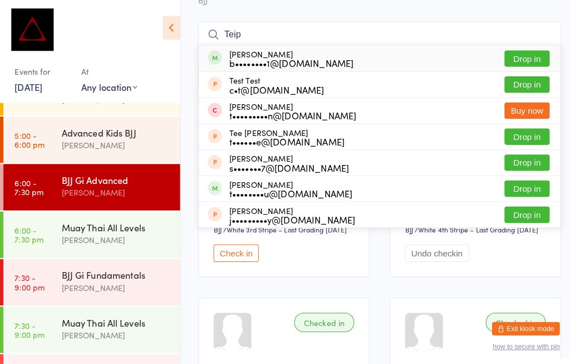
scroll to position [71, 8]
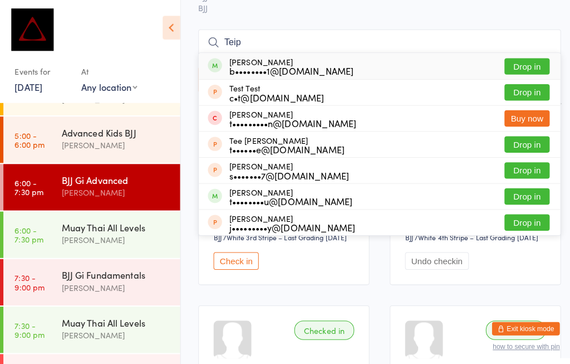
type input "Teip"
click at [512, 62] on button "Drop in" at bounding box center [519, 65] width 45 height 16
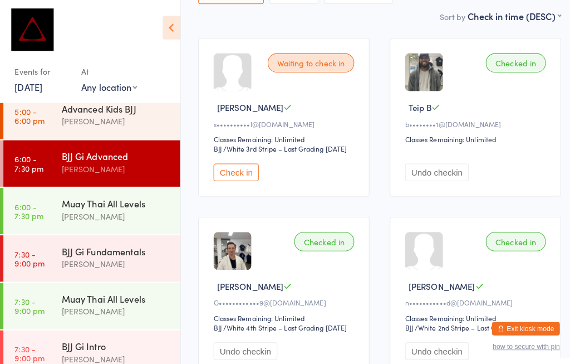
scroll to position [159, 8]
click at [141, 160] on div "[PERSON_NAME]" at bounding box center [114, 166] width 107 height 13
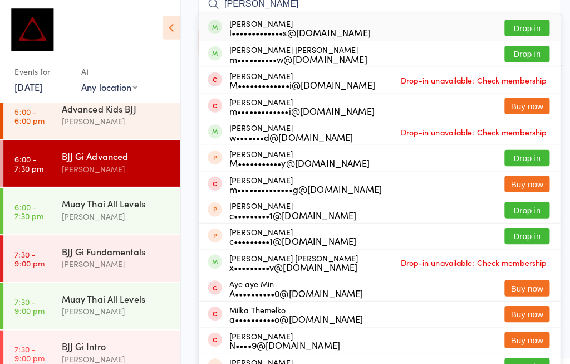
scroll to position [106, 8]
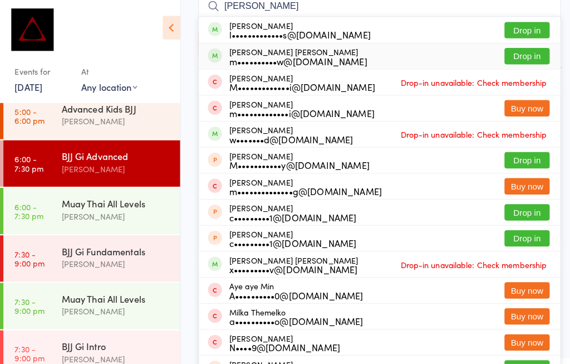
type input "[PERSON_NAME]"
click at [515, 58] on button "Drop in" at bounding box center [519, 55] width 45 height 16
